Goal: Task Accomplishment & Management: Use online tool/utility

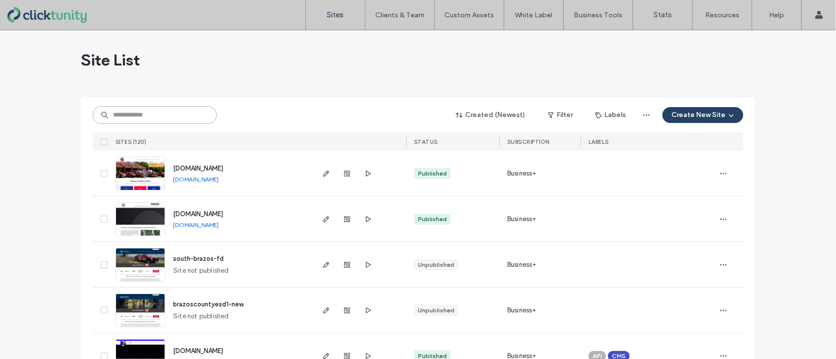
click at [168, 116] on input at bounding box center [155, 115] width 124 height 18
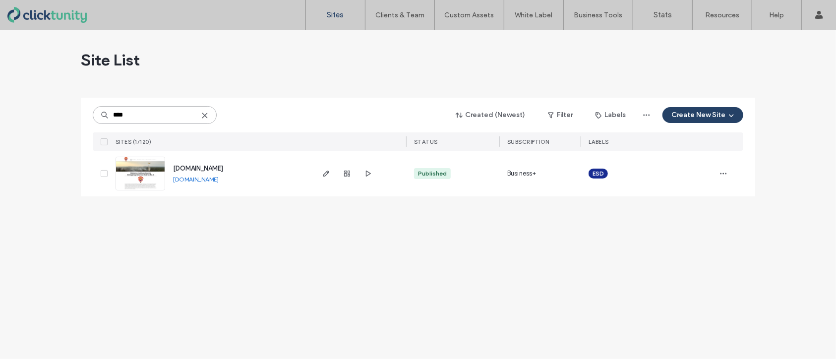
type input "****"
click at [201, 167] on span "[DOMAIN_NAME]" at bounding box center [198, 168] width 50 height 7
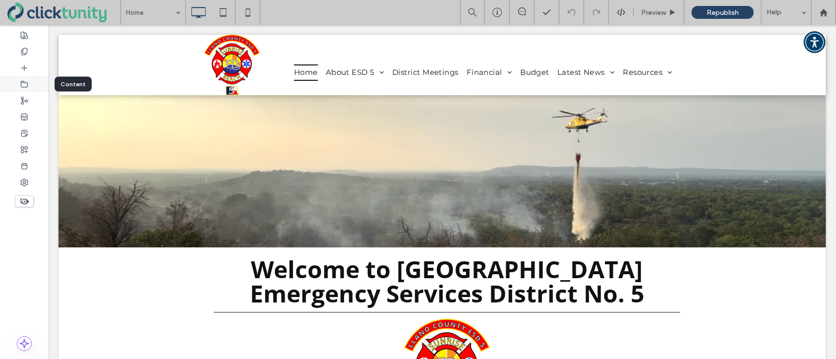
click at [25, 85] on icon at bounding box center [24, 84] width 8 height 8
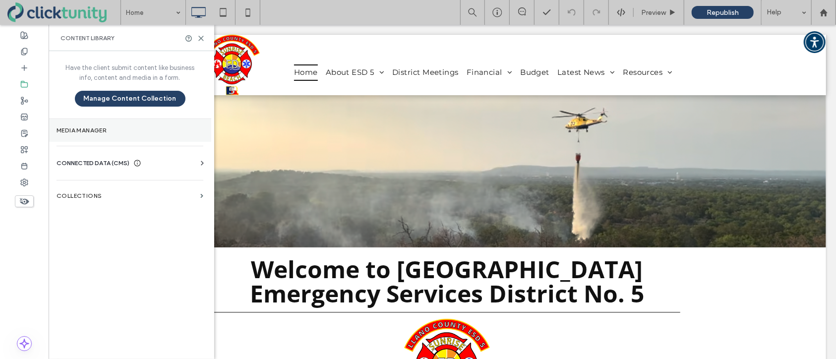
click at [75, 121] on section "Media Manager" at bounding box center [130, 130] width 163 height 23
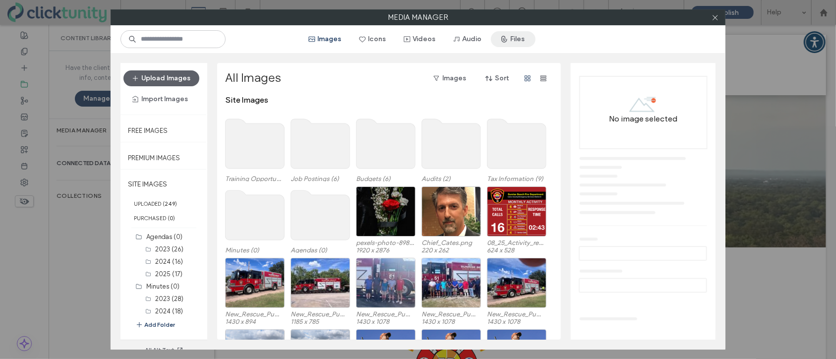
click at [506, 43] on span "button" at bounding box center [505, 39] width 10 height 15
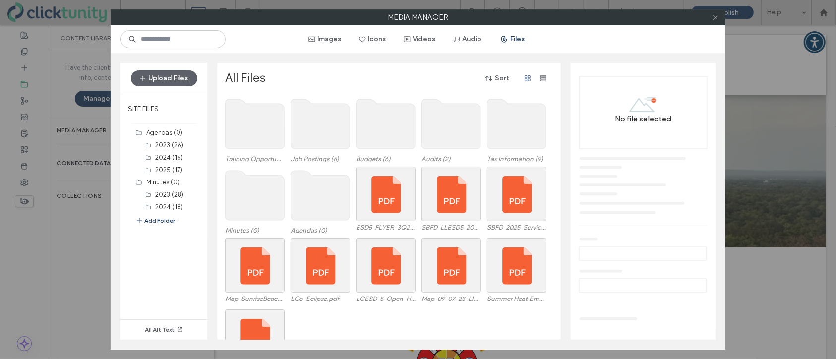
click at [714, 19] on icon at bounding box center [715, 17] width 7 height 7
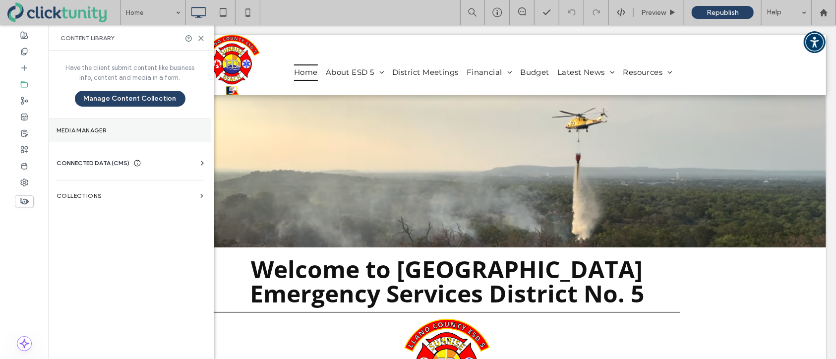
click at [102, 122] on section "Media Manager" at bounding box center [130, 130] width 163 height 23
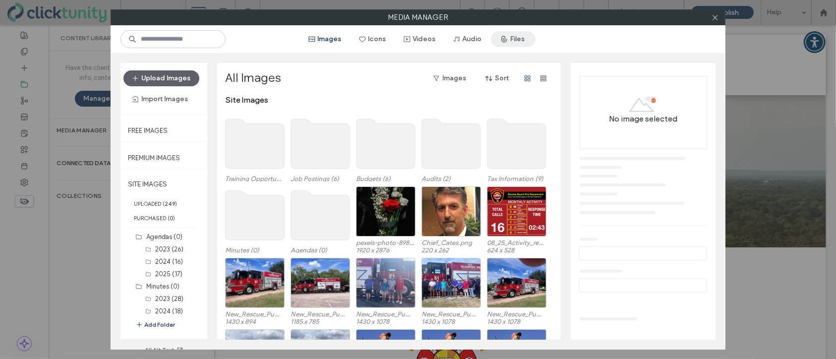
click at [512, 44] on button "Files" at bounding box center [513, 39] width 45 height 16
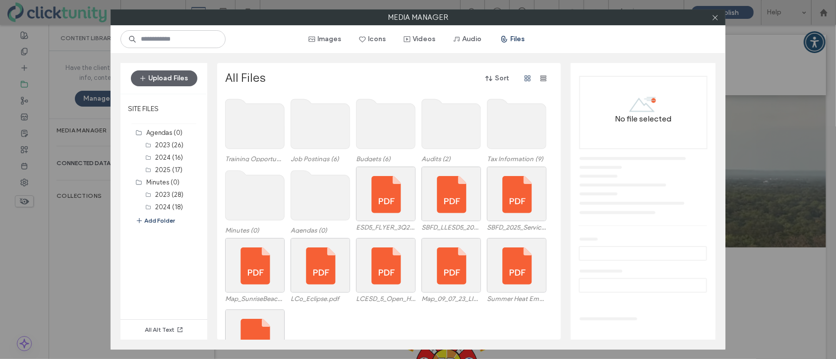
drag, startPoint x: 326, startPoint y: 41, endPoint x: 324, endPoint y: 50, distance: 9.5
click at [326, 41] on button "Images" at bounding box center [325, 39] width 51 height 16
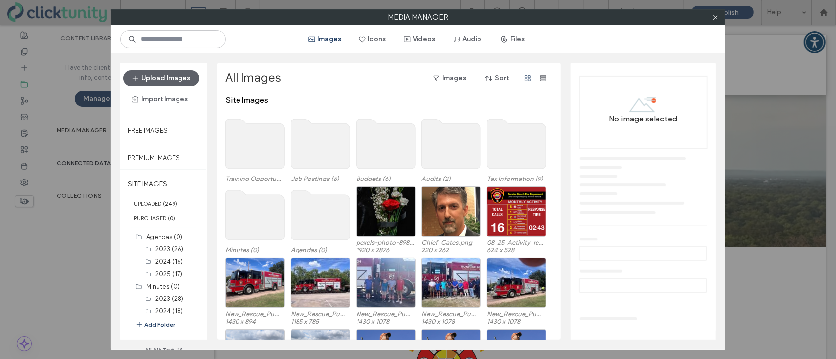
scroll to position [0, 0]
click at [182, 83] on button "Upload Images" at bounding box center [161, 78] width 76 height 16
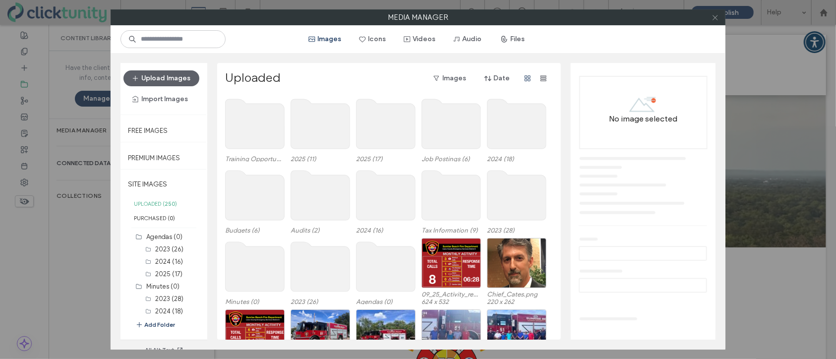
click at [714, 19] on icon at bounding box center [715, 17] width 7 height 7
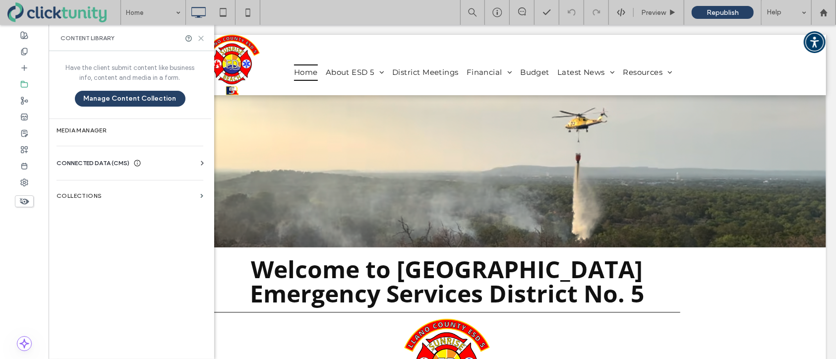
click at [201, 39] on use at bounding box center [201, 38] width 4 height 4
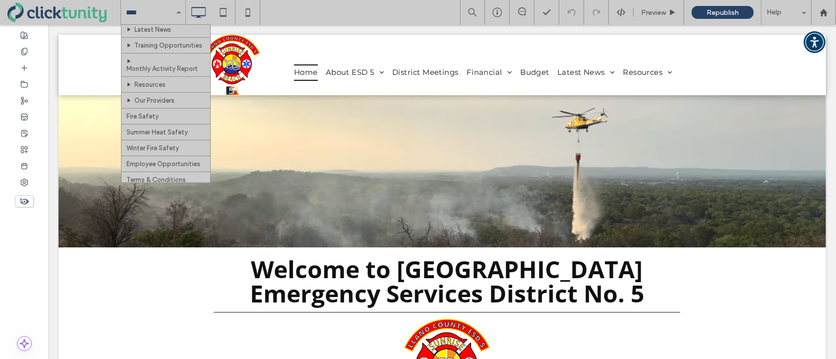
scroll to position [198, 0]
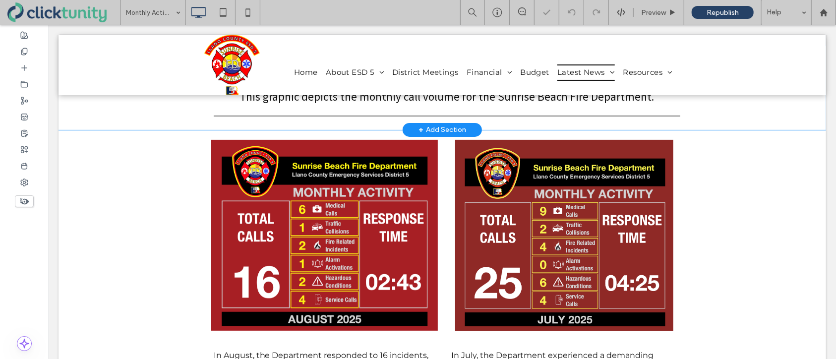
scroll to position [116, 0]
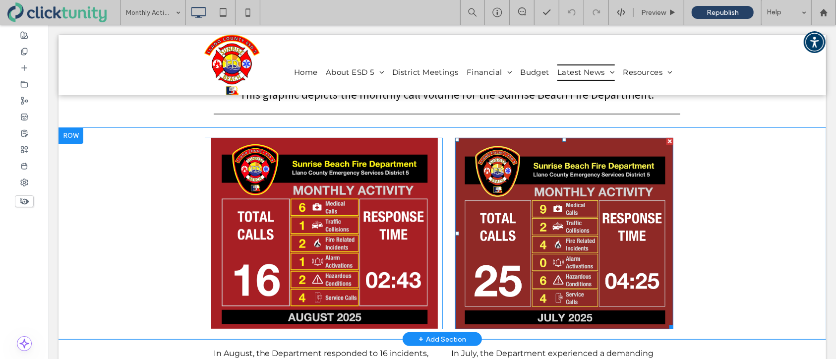
click at [670, 141] on div at bounding box center [669, 140] width 7 height 7
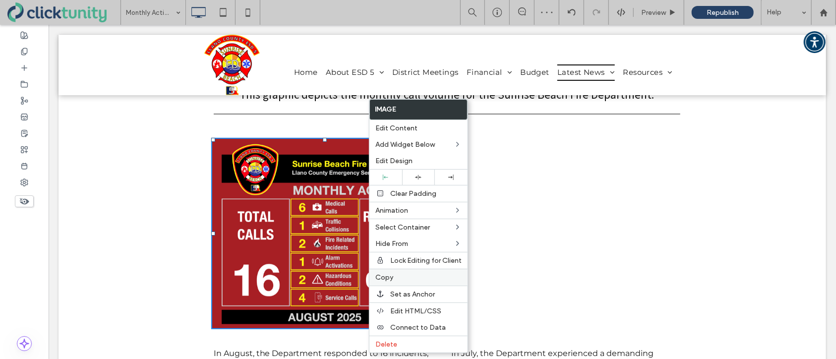
click at [404, 282] on label "Copy" at bounding box center [418, 277] width 86 height 8
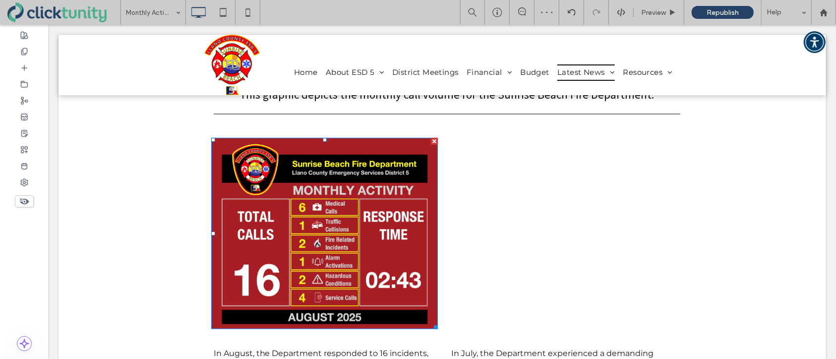
click at [519, 243] on div "Click To Paste" at bounding box center [560, 233] width 89 height 50
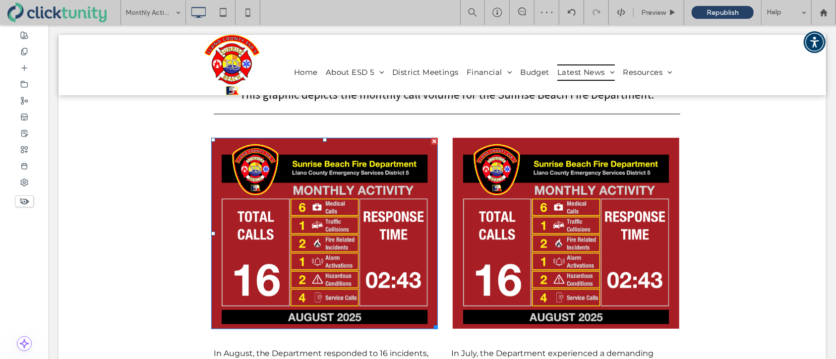
click at [364, 237] on img at bounding box center [324, 232] width 227 height 191
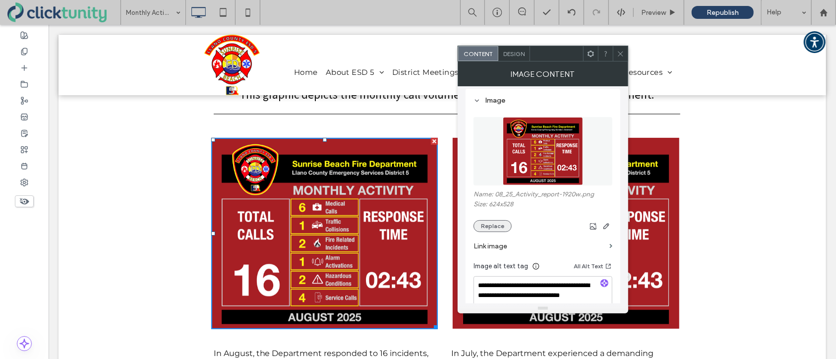
scroll to position [92, 0]
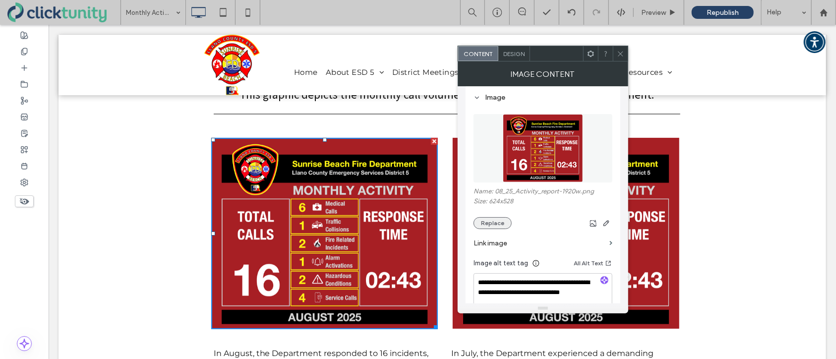
click at [503, 226] on button "Replace" at bounding box center [493, 223] width 38 height 12
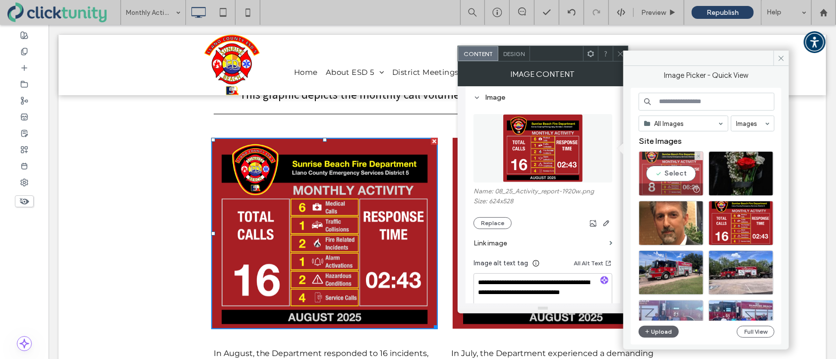
click at [667, 177] on div "Select" at bounding box center [671, 173] width 65 height 45
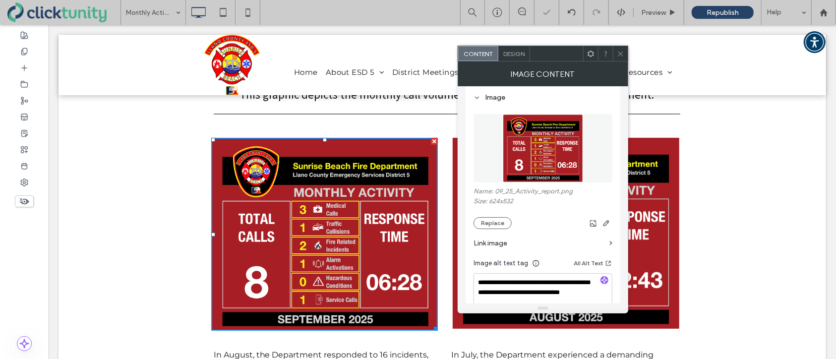
click at [622, 54] on icon at bounding box center [620, 53] width 7 height 7
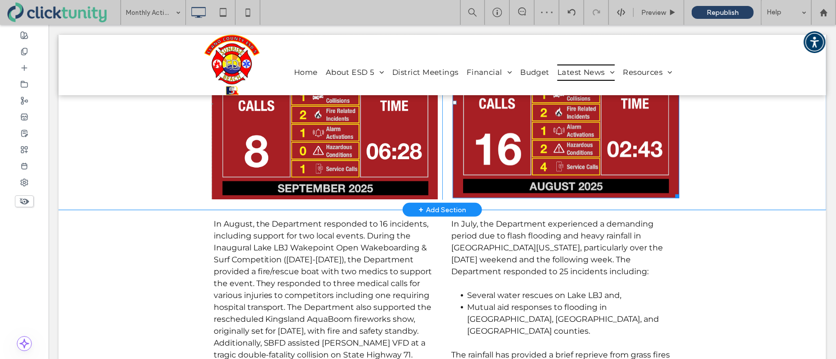
scroll to position [248, 0]
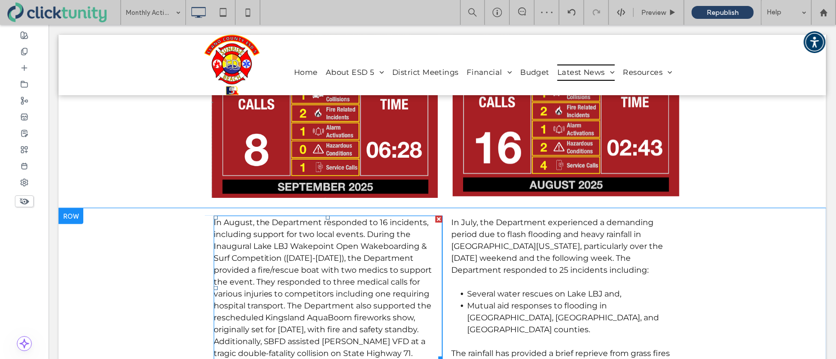
click at [358, 233] on span "In August, the Department responded to 16 incidents, including support for two …" at bounding box center [322, 287] width 219 height 140
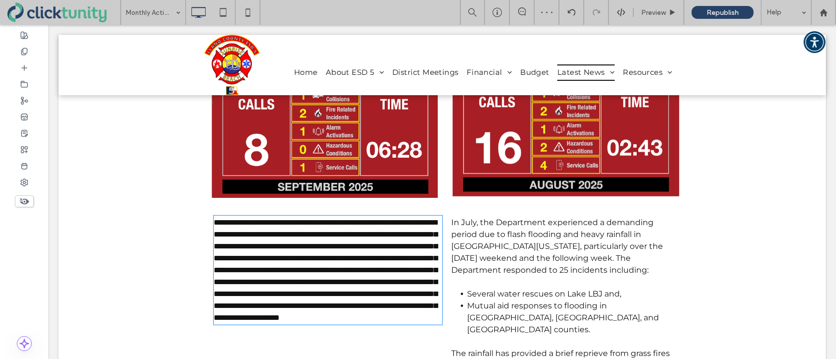
scroll to position [345, 0]
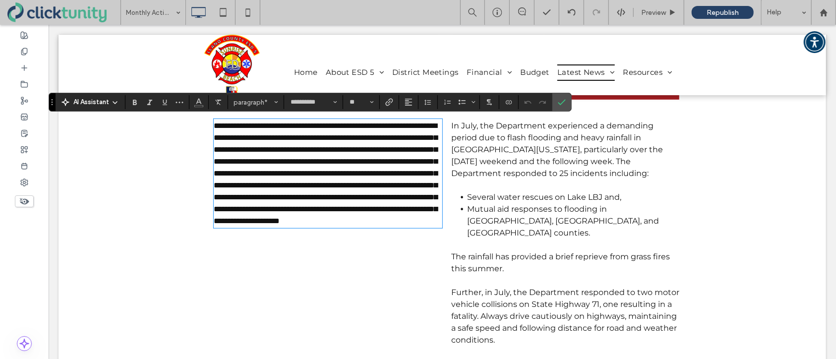
drag, startPoint x: 480, startPoint y: 154, endPoint x: 475, endPoint y: 151, distance: 5.7
click at [480, 154] on p "In July, the Department experienced a demanding period due to flash flooding an…" at bounding box center [565, 150] width 229 height 60
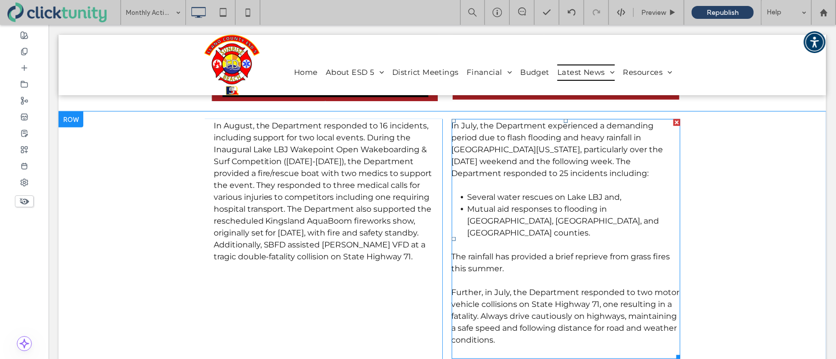
click at [461, 127] on span "In July, the Department experienced a demanding period due to flash flooding an…" at bounding box center [557, 149] width 212 height 57
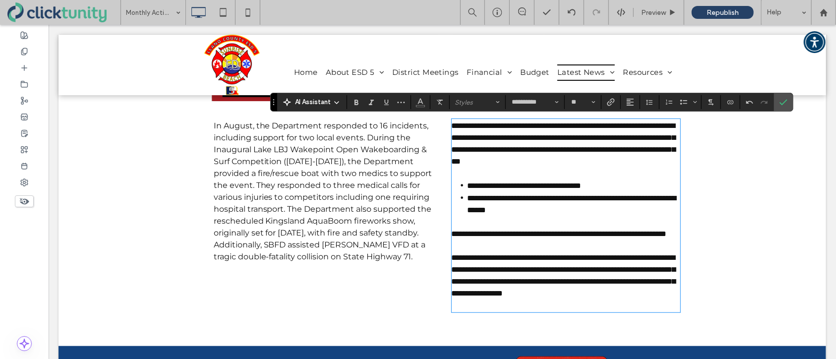
scroll to position [0, 0]
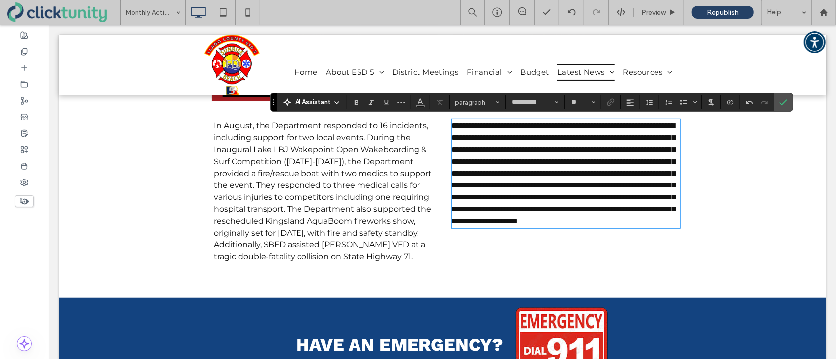
click at [280, 199] on span "In August, the Department responded to 16 incidents, including support for two …" at bounding box center [322, 191] width 219 height 140
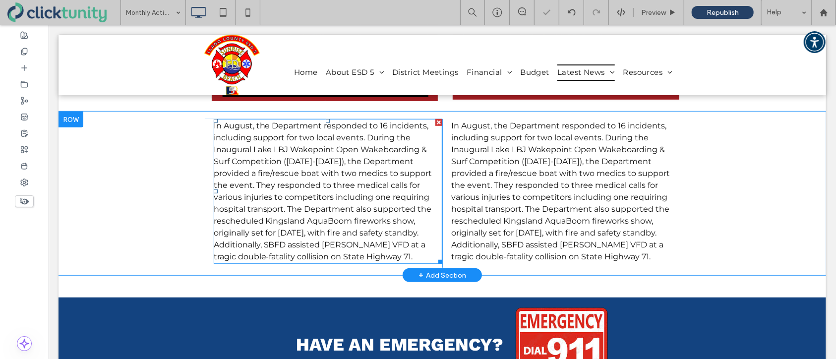
click at [279, 198] on span "In August, the Department responded to 16 incidents, including support for two …" at bounding box center [322, 191] width 219 height 140
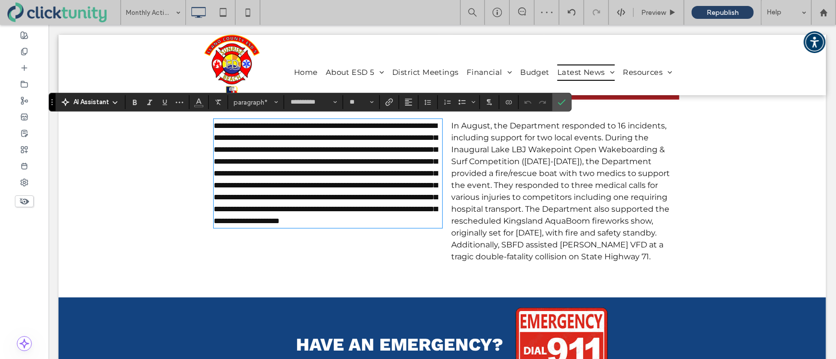
paste div
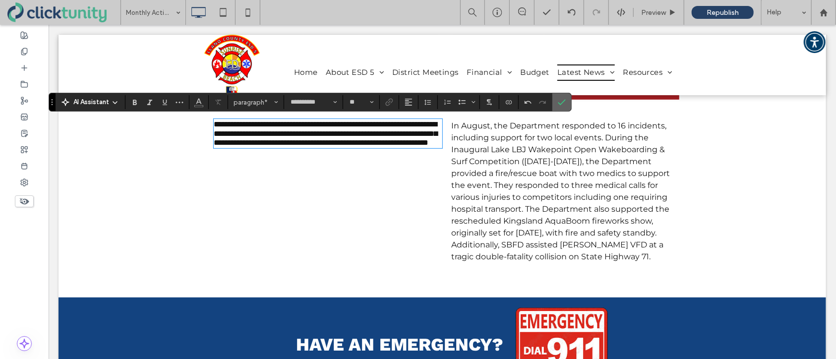
drag, startPoint x: 564, startPoint y: 104, endPoint x: 515, endPoint y: 79, distance: 55.0
click at [564, 104] on icon "Confirm" at bounding box center [562, 102] width 8 height 8
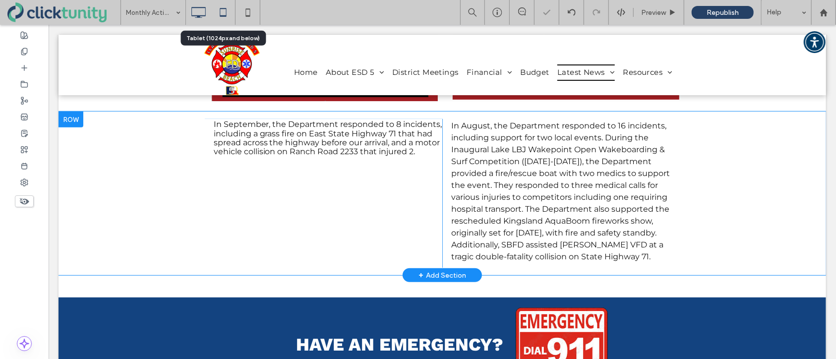
click at [223, 12] on icon at bounding box center [223, 12] width 20 height 20
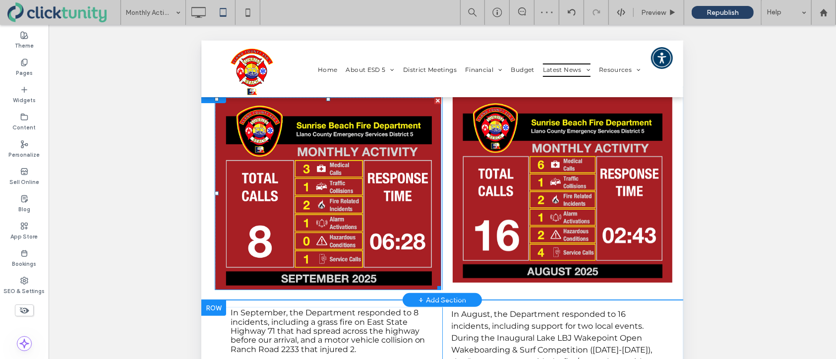
scroll to position [155, 0]
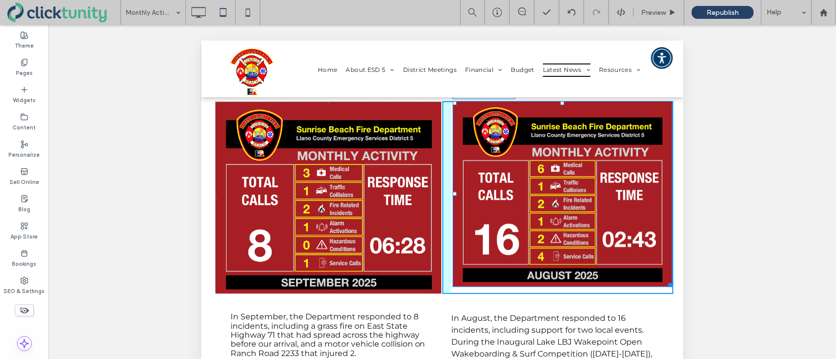
drag, startPoint x: 670, startPoint y: 285, endPoint x: 672, endPoint y: 293, distance: 8.2
click at [672, 293] on div "Click To Paste W:445.284 H:375.994" at bounding box center [557, 197] width 231 height 193
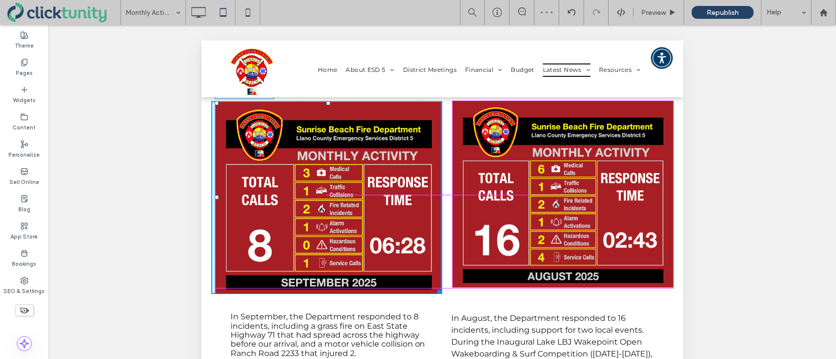
click at [433, 286] on div at bounding box center [436, 289] width 7 height 7
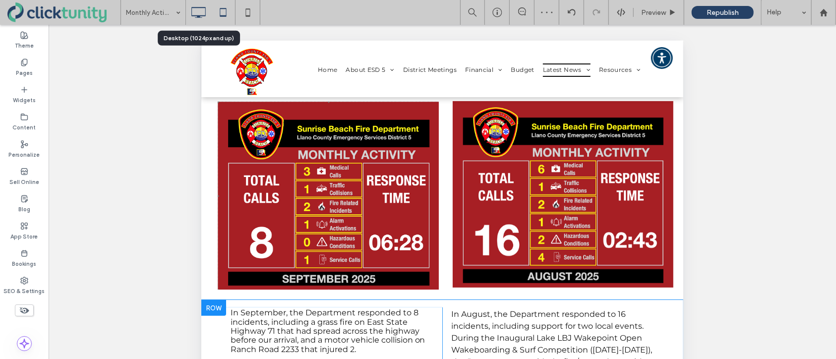
click at [199, 18] on icon at bounding box center [198, 12] width 20 height 20
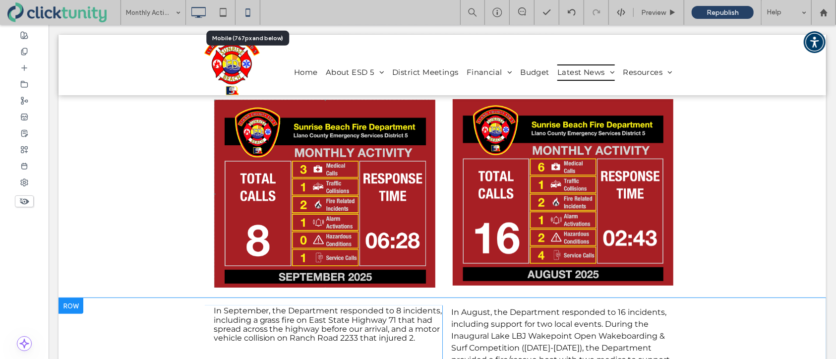
click at [246, 16] on use at bounding box center [248, 12] width 4 height 8
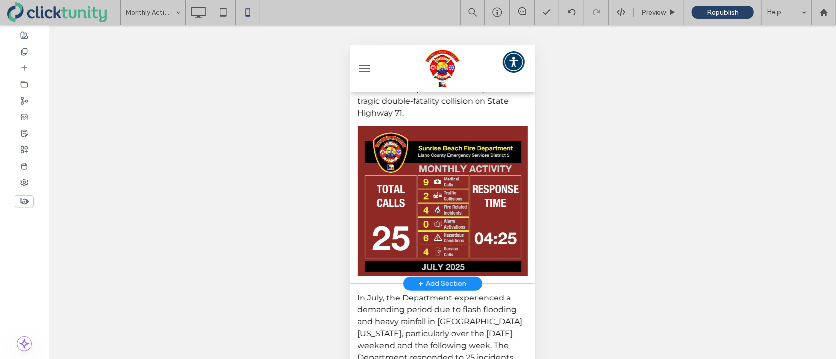
scroll to position [548, 0]
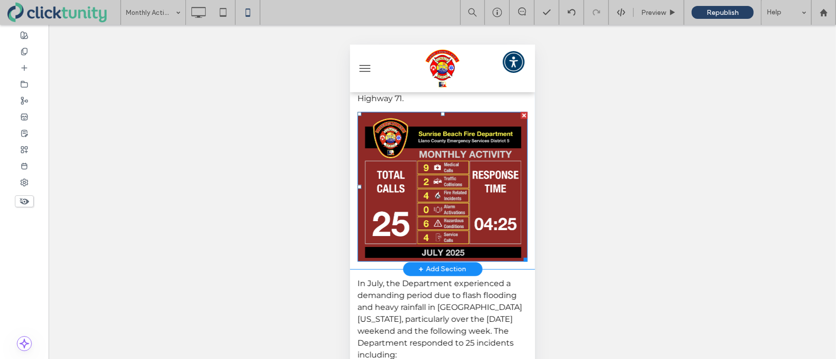
click at [523, 118] on div at bounding box center [523, 115] width 7 height 7
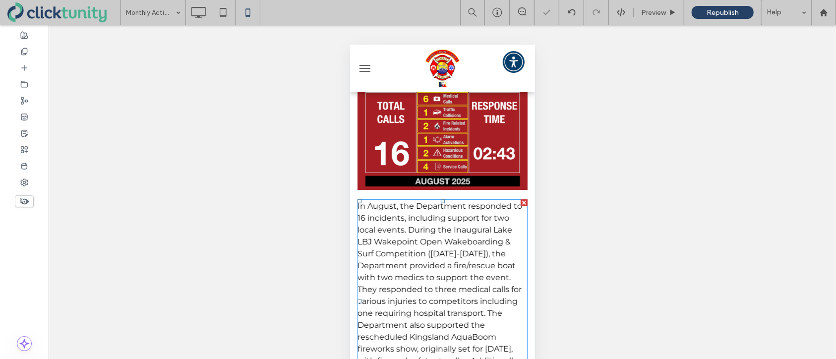
scroll to position [248, 0]
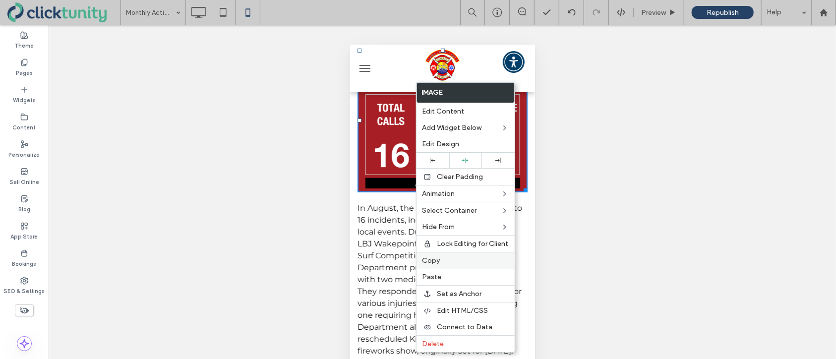
click at [441, 259] on label "Copy" at bounding box center [466, 260] width 86 height 8
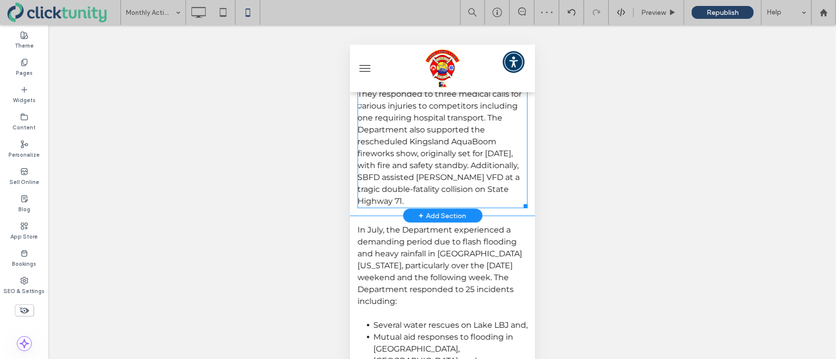
scroll to position [427, 0]
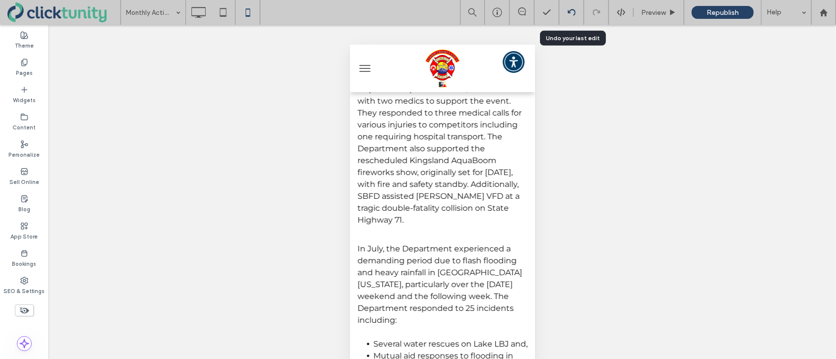
click at [570, 14] on icon at bounding box center [572, 12] width 8 height 8
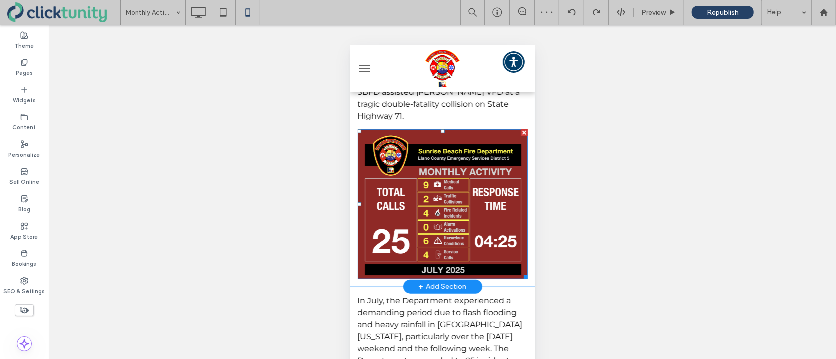
scroll to position [532, 0]
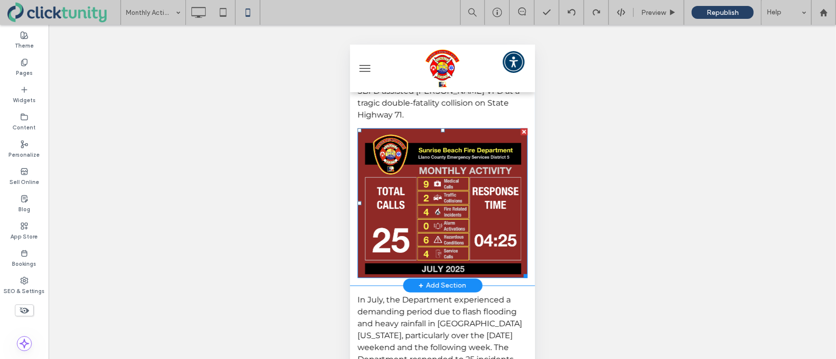
click at [421, 208] on img at bounding box center [442, 202] width 170 height 149
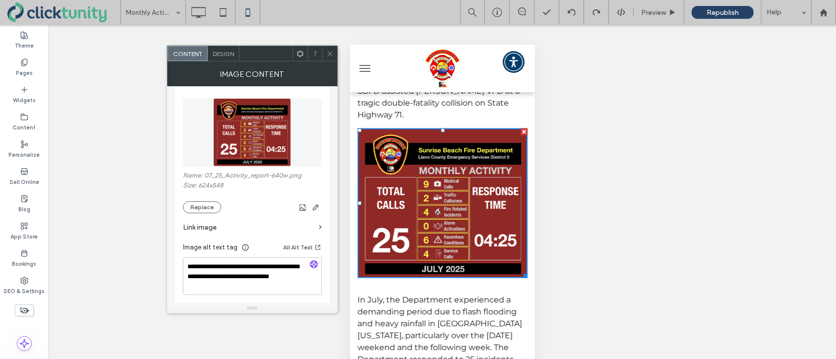
scroll to position [110, 0]
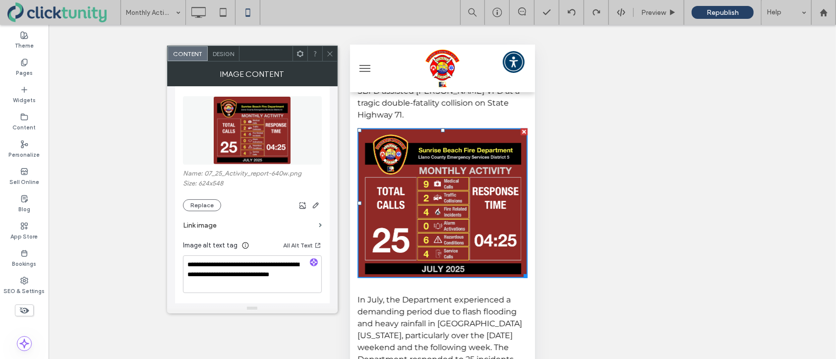
drag, startPoint x: 218, startPoint y: 207, endPoint x: 231, endPoint y: 210, distance: 13.6
click at [217, 207] on button "Replace" at bounding box center [202, 205] width 38 height 12
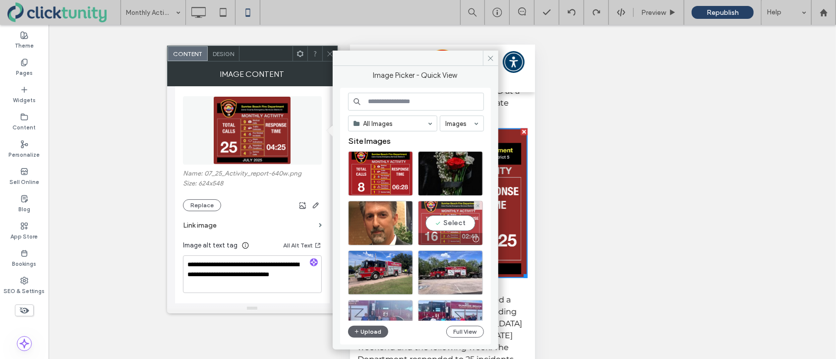
click at [460, 214] on div "Select" at bounding box center [450, 223] width 65 height 45
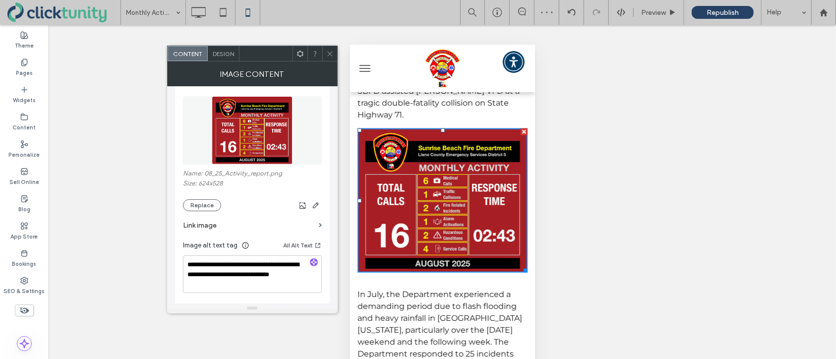
click at [330, 56] on icon at bounding box center [329, 53] width 7 height 7
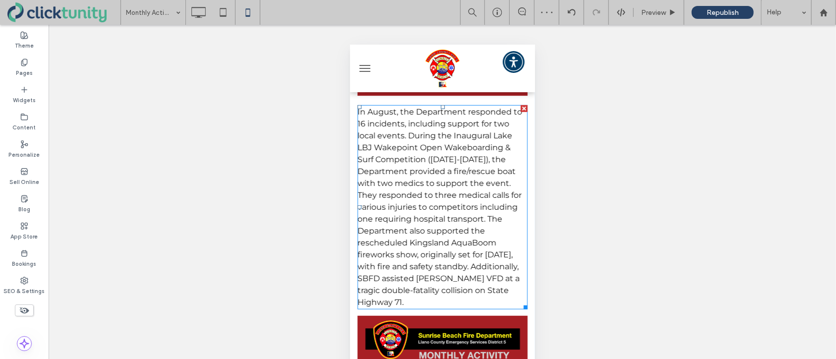
scroll to position [340, 0]
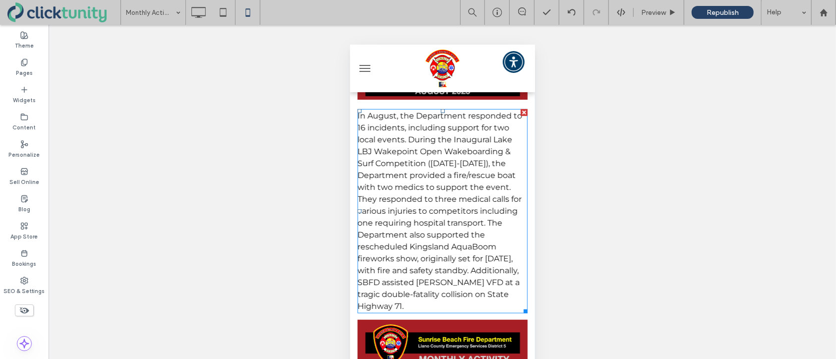
click at [386, 135] on span "In August, the Department responded to 16 incidents, including support for two …" at bounding box center [439, 211] width 165 height 200
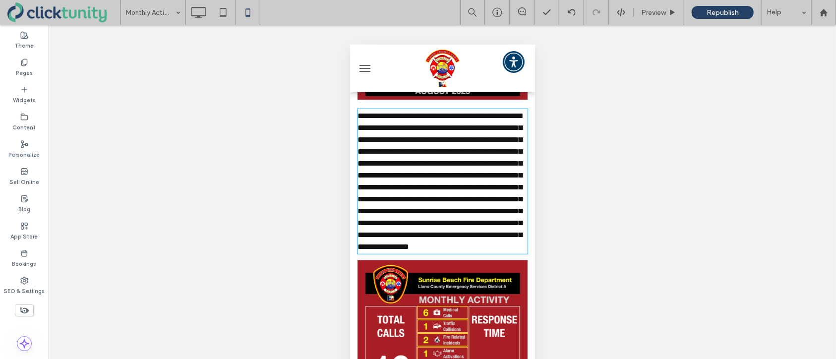
type input "**********"
type input "**"
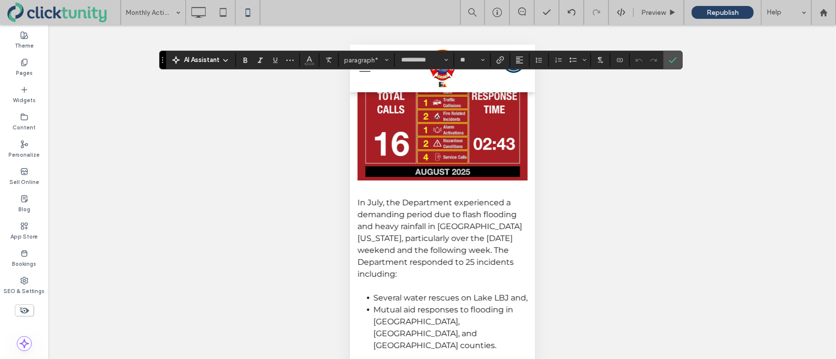
scroll to position [599, 0]
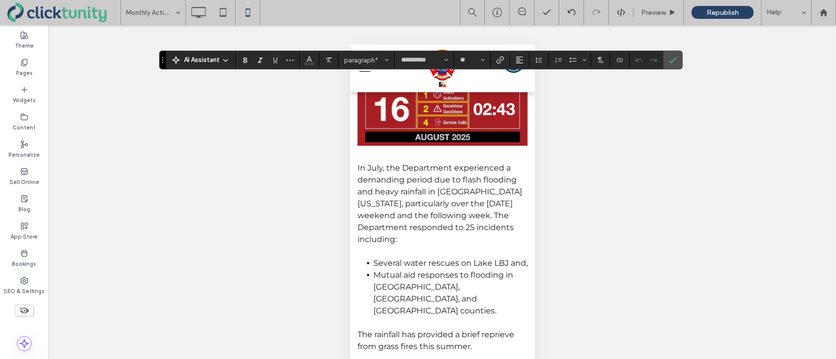
click at [386, 236] on span "In July, the Department experienced a demanding period due to flash flooding an…" at bounding box center [439, 203] width 165 height 81
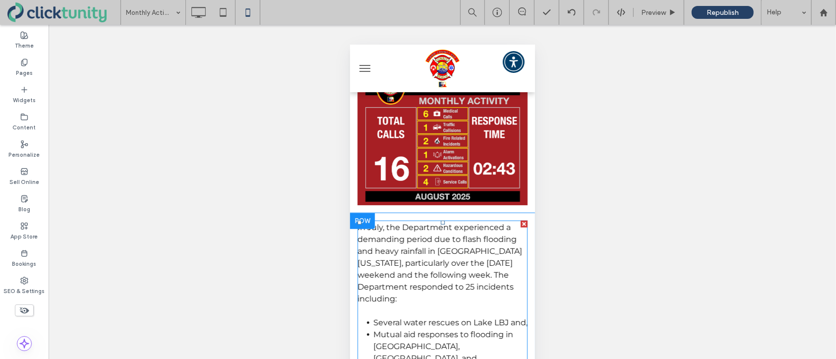
click at [386, 235] on span "In July, the Department experienced a demanding period due to flash flooding an…" at bounding box center [439, 262] width 165 height 81
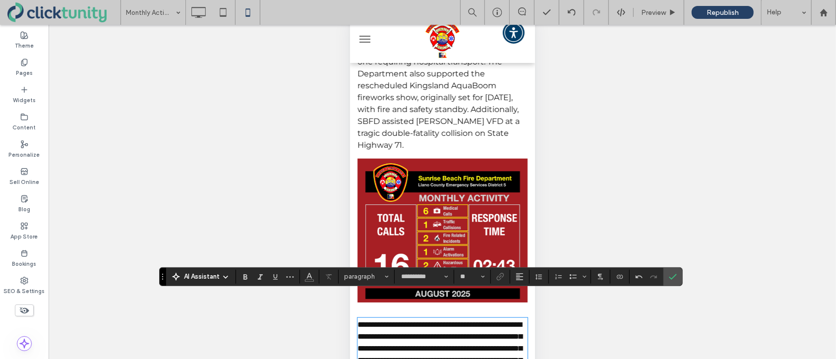
scroll to position [472, 0]
click at [675, 279] on icon "Confirm" at bounding box center [673, 277] width 8 height 8
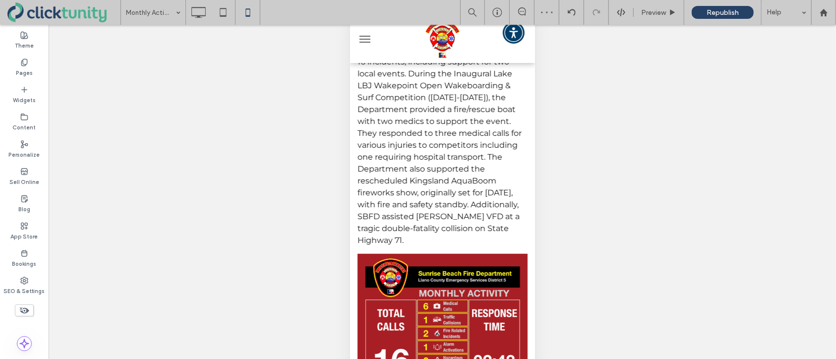
scroll to position [367, 0]
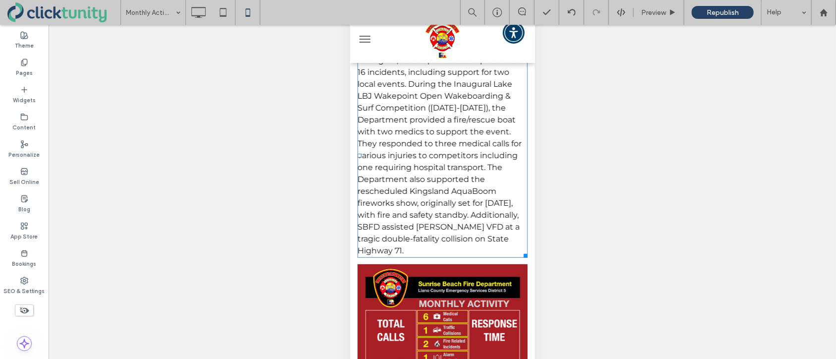
click at [406, 145] on span "In August, the Department responded to 16 incidents, including support for two …" at bounding box center [439, 156] width 165 height 200
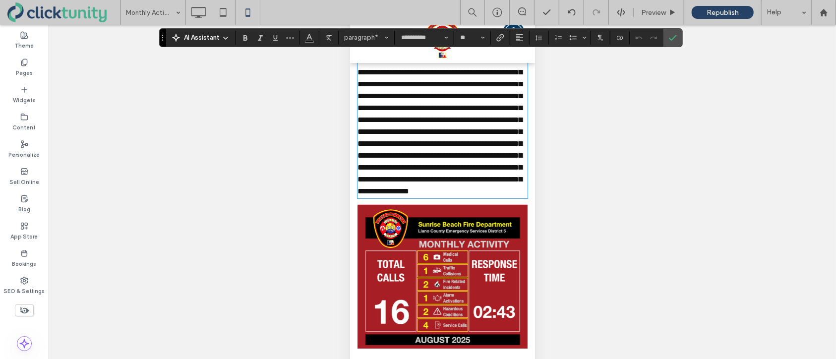
paste div
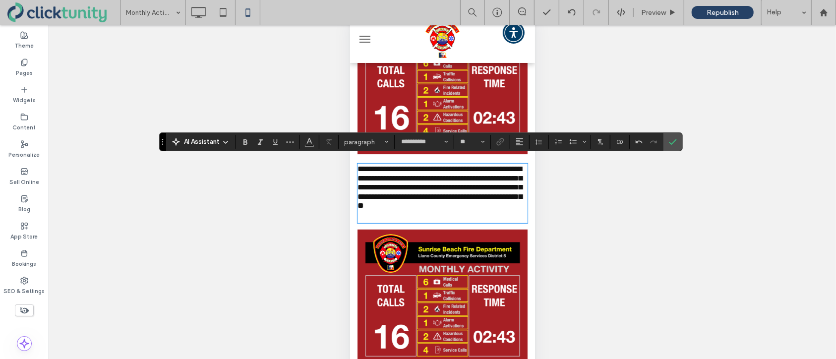
scroll to position [248, 0]
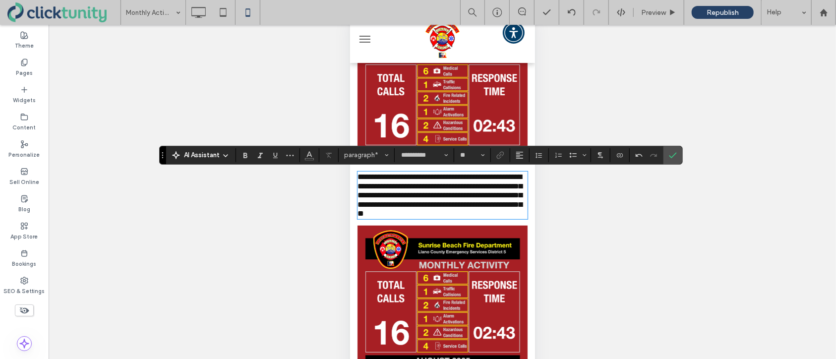
click at [427, 125] on img at bounding box center [442, 91] width 170 height 144
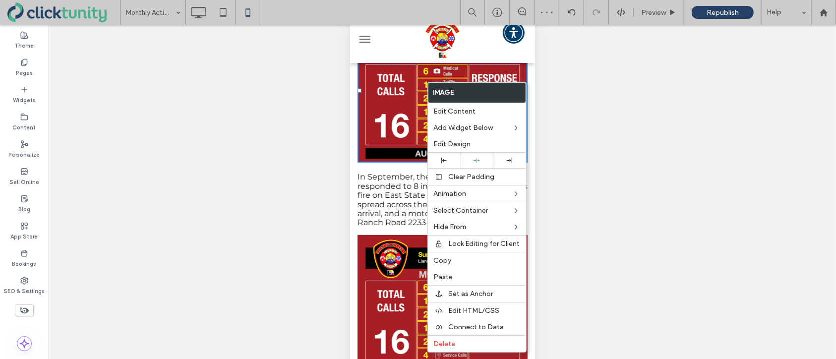
click at [394, 142] on img at bounding box center [442, 91] width 170 height 144
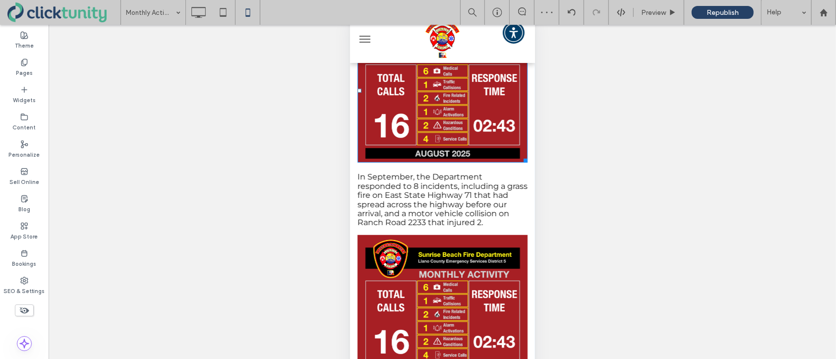
click at [394, 139] on img at bounding box center [442, 91] width 170 height 144
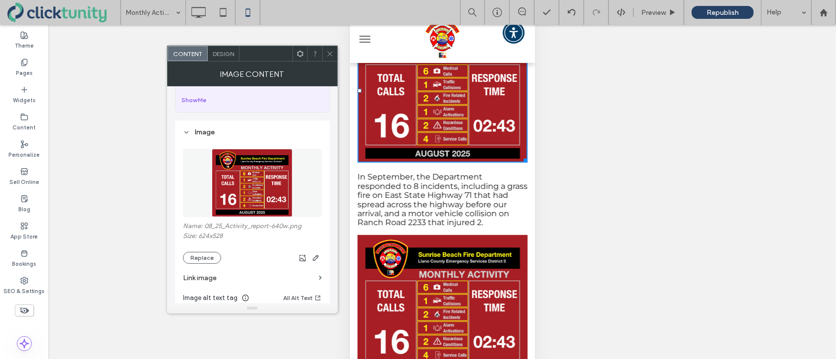
scroll to position [92, 0]
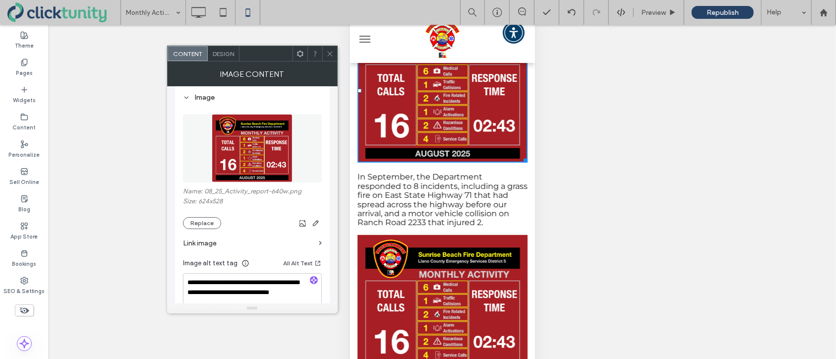
drag, startPoint x: 209, startPoint y: 229, endPoint x: 225, endPoint y: 232, distance: 16.2
click at [209, 228] on button "Replace" at bounding box center [202, 223] width 38 height 12
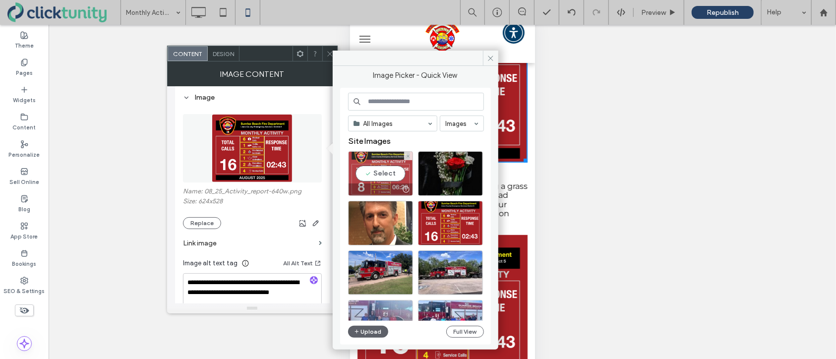
click at [378, 179] on div "Select" at bounding box center [380, 173] width 65 height 45
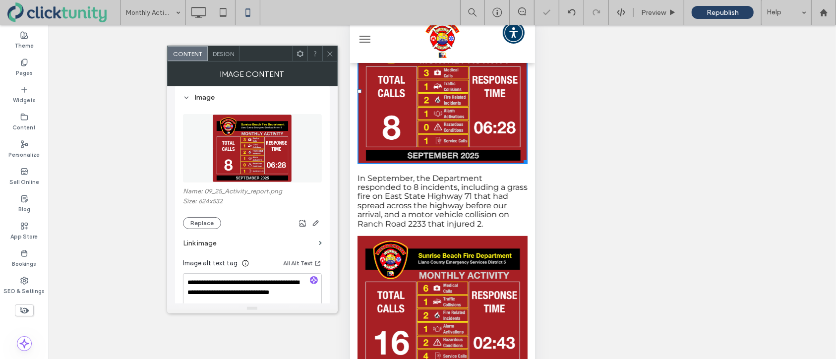
click at [330, 54] on use at bounding box center [329, 53] width 5 height 5
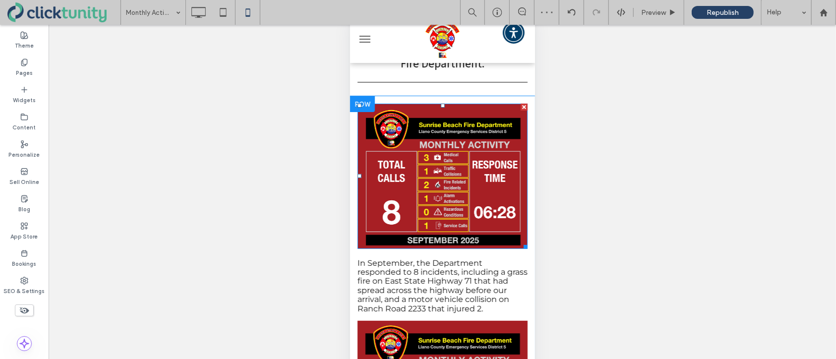
scroll to position [153, 0]
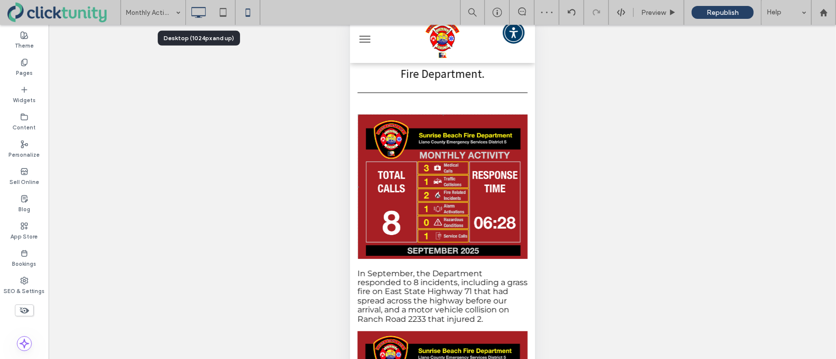
click at [194, 14] on icon at bounding box center [198, 12] width 20 height 20
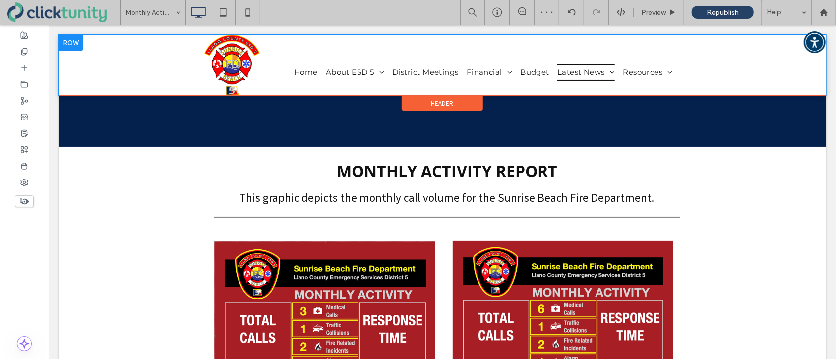
scroll to position [0, 0]
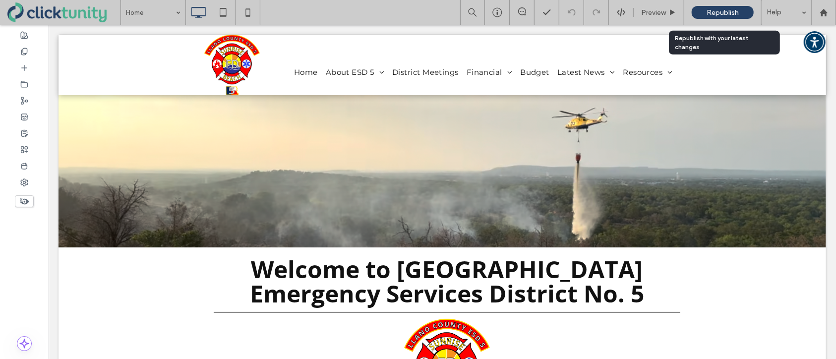
click at [716, 15] on span "Republish" at bounding box center [723, 12] width 32 height 8
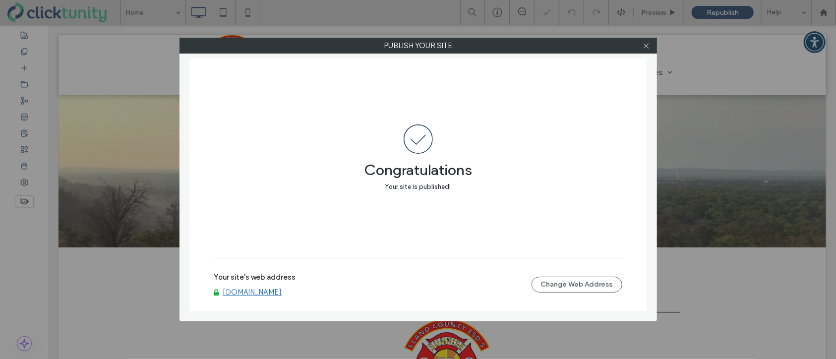
click at [246, 294] on link "[DOMAIN_NAME]" at bounding box center [252, 292] width 59 height 9
click at [648, 47] on use at bounding box center [646, 45] width 5 height 5
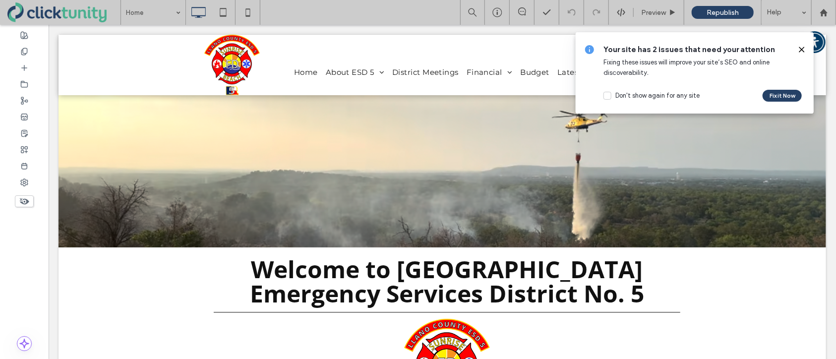
click at [803, 49] on use at bounding box center [801, 49] width 4 height 4
click at [803, 48] on div "Accessibility Menu" at bounding box center [814, 42] width 22 height 22
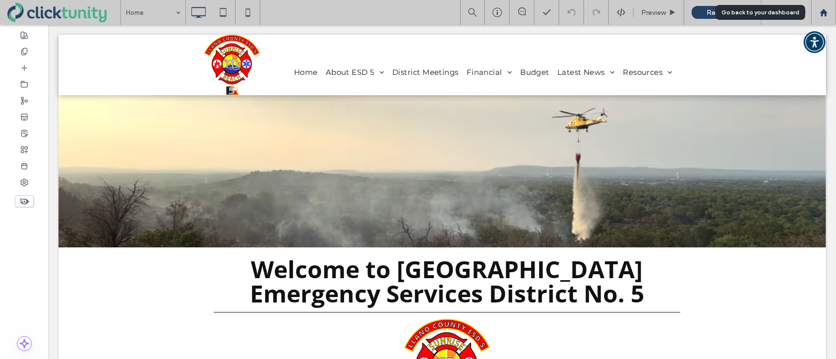
click at [826, 16] on use at bounding box center [823, 11] width 7 height 7
